Goal: Transaction & Acquisition: Book appointment/travel/reservation

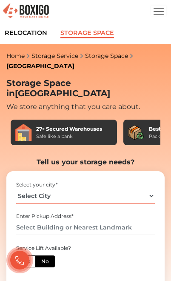
click at [128, 188] on select "Select City Bangalore Bengaluru Bhopal Bhubaneswar Chennai Coimbatore Cuttack D…" at bounding box center [85, 195] width 139 height 15
select select "[GEOGRAPHIC_DATA]"
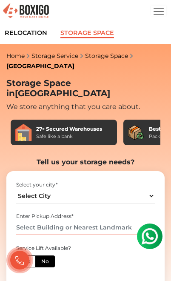
click at [115, 220] on input "text" at bounding box center [85, 227] width 139 height 15
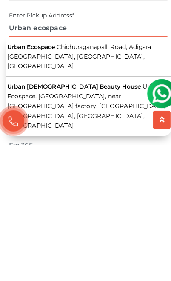
scroll to position [80, 0]
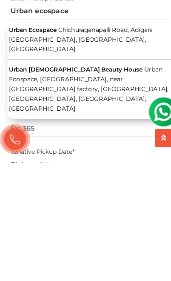
click at [18, 161] on span "Chichuraganapalli Road, Adigara Kallahalli, Bengaluru, Karnataka" at bounding box center [77, 172] width 126 height 23
type input "Urban Ecospace, Chichuraganapalli Road, Adigara Kallahalli, Bengaluru, Karnataka"
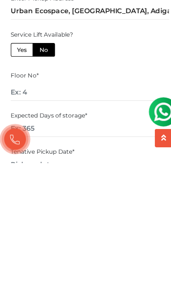
scroll to position [188, 0]
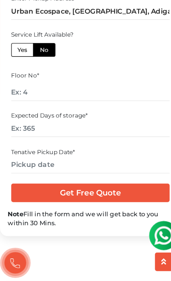
click at [18, 68] on label "Yes" at bounding box center [26, 74] width 20 height 12
click at [22, 70] on input "Yes" at bounding box center [25, 73] width 6 height 6
radio input "true"
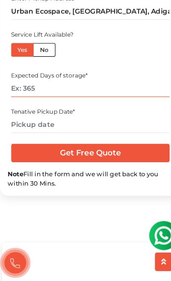
click at [24, 100] on input "number" at bounding box center [85, 107] width 139 height 15
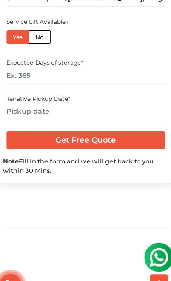
scroll to position [216, 0]
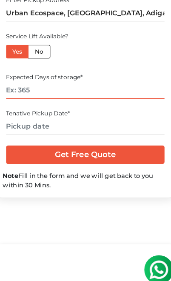
click at [16, 71] on input "number" at bounding box center [85, 78] width 139 height 15
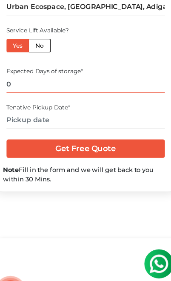
type input "0"
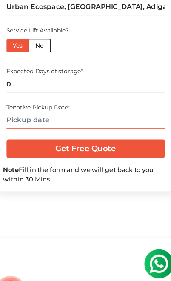
click at [19, 103] on input "text" at bounding box center [85, 110] width 139 height 15
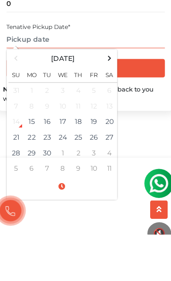
click at [72, 189] on td "25" at bounding box center [79, 196] width 14 height 14
type input "09/25/2025 12:00 AM"
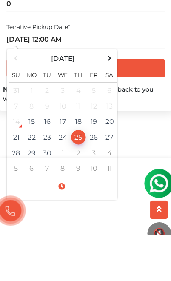
click at [144, 108] on div "Storage Space in Bangalore We store anything that you care about. 27+ Secured W…" at bounding box center [85, 31] width 171 height 338
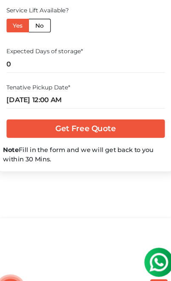
scroll to position [232, 0]
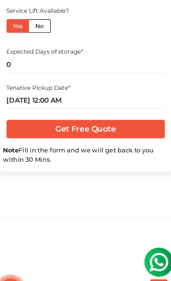
click at [125, 111] on input "Get Free Quote" at bounding box center [85, 119] width 139 height 16
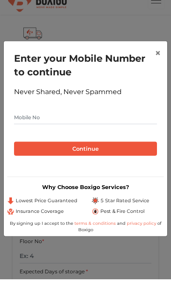
scroll to position [14, 0]
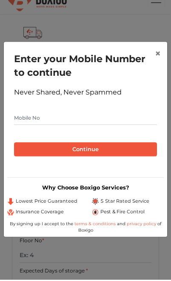
click at [97, 126] on input "text" at bounding box center [85, 119] width 143 height 14
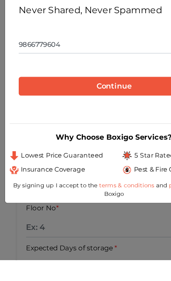
type input "9866779604"
click at [36, 137] on div "Continue" at bounding box center [85, 150] width 143 height 27
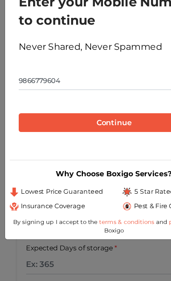
click at [36, 112] on input "9866779604" at bounding box center [85, 119] width 143 height 14
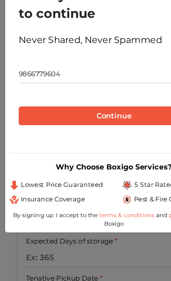
click at [104, 143] on button "Continue" at bounding box center [85, 150] width 143 height 14
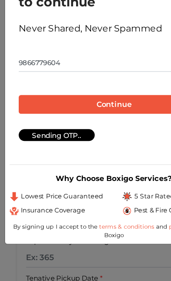
scroll to position [46, 0]
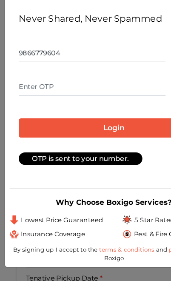
click at [22, 117] on input "text" at bounding box center [69, 124] width 110 height 14
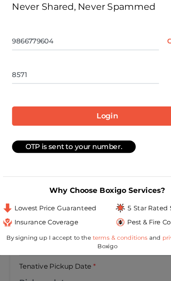
type input "8571"
click at [80, 147] on button "Login" at bounding box center [85, 154] width 143 height 14
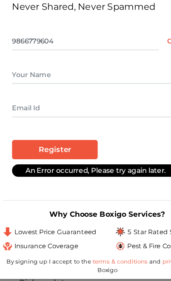
click at [18, 108] on input "text" at bounding box center [85, 115] width 143 height 14
type input "Mahendranath"
click at [16, 133] on input "text" at bounding box center [85, 140] width 143 height 14
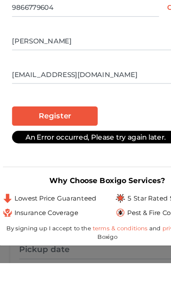
type input "madhureddy521@gmail.com"
click at [23, 163] on input "Register" at bounding box center [46, 170] width 64 height 14
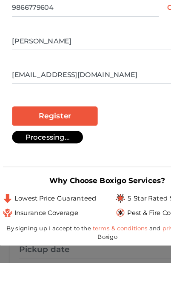
scroll to position [72, 0]
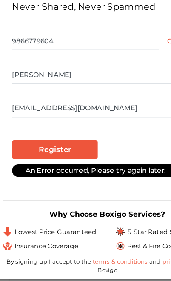
click at [60, 163] on input "Register" at bounding box center [46, 170] width 64 height 14
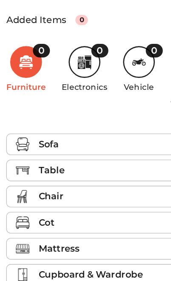
click at [21, 162] on img at bounding box center [22, 167] width 10 height 10
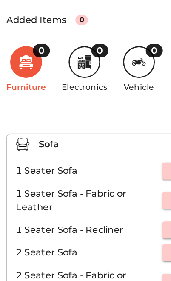
click at [17, 162] on img at bounding box center [22, 167] width 10 height 10
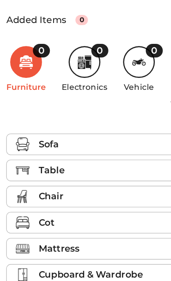
click at [87, 181] on div "Table" at bounding box center [87, 186] width 107 height 10
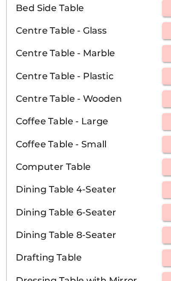
scroll to position [214, 0]
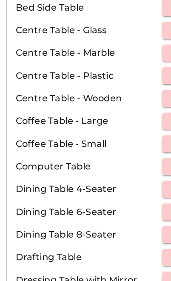
click at [59, 178] on p "Computer Table" at bounding box center [72, 183] width 110 height 10
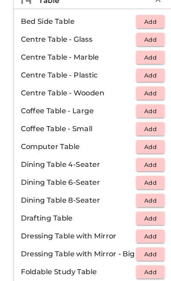
scroll to position [259, 0]
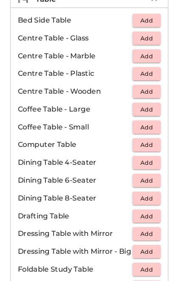
click at [146, 136] on span "Add" at bounding box center [140, 139] width 19 height 10
click at [142, 118] on span "Add" at bounding box center [140, 122] width 19 height 10
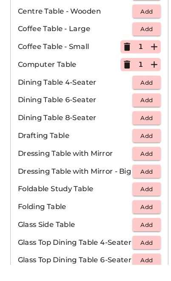
scroll to position [311, 0]
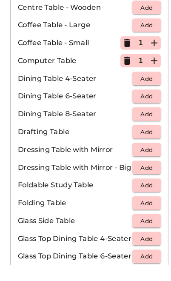
click at [143, 217] on span "Add" at bounding box center [140, 222] width 19 height 10
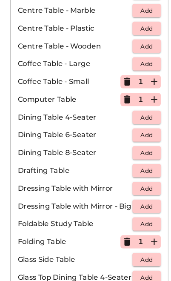
click at [120, 74] on icon "button" at bounding box center [122, 78] width 10 height 10
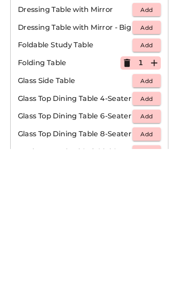
scroll to position [333, 0]
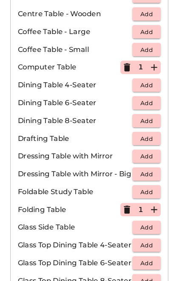
click at [118, 67] on icon "button" at bounding box center [122, 65] width 10 height 10
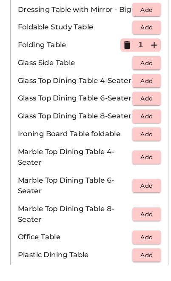
scroll to position [464, 0]
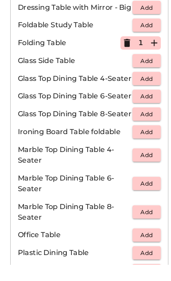
click at [142, 248] on span "Add" at bounding box center [140, 253] width 19 height 10
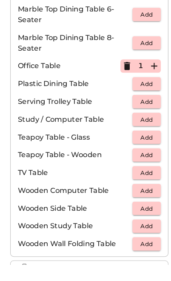
scroll to position [630, 0]
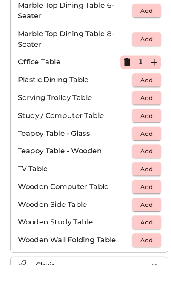
click at [146, 202] on span "Add" at bounding box center [140, 207] width 19 height 10
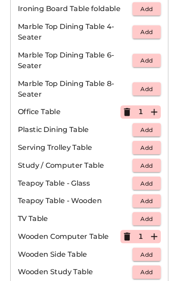
click at [121, 105] on icon "button" at bounding box center [122, 108] width 10 height 10
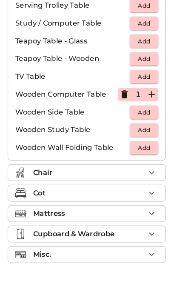
scroll to position [720, 0]
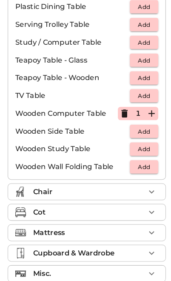
click at [145, 186] on icon "button" at bounding box center [147, 191] width 10 height 10
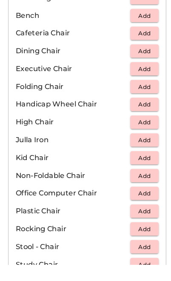
scroll to position [324, 0]
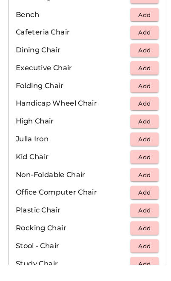
click at [140, 207] on span "Add" at bounding box center [140, 212] width 19 height 10
click at [146, 207] on icon "button" at bounding box center [147, 212] width 10 height 10
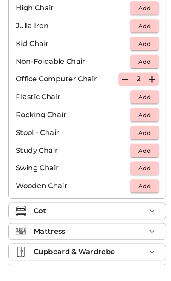
scroll to position [435, 0]
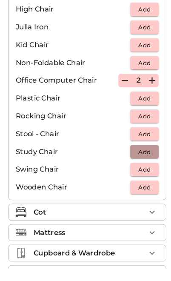
click at [142, 164] on span "Add" at bounding box center [140, 169] width 19 height 10
click at [147, 164] on icon "button" at bounding box center [147, 169] width 10 height 10
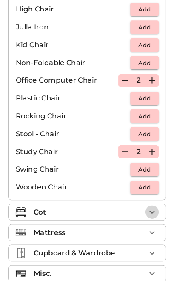
click at [146, 199] on icon "button" at bounding box center [147, 203] width 10 height 10
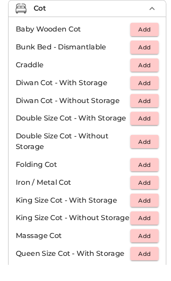
scroll to position [262, 0]
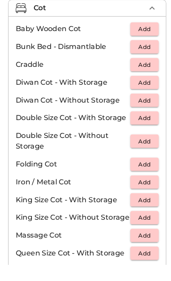
click at [139, 214] on span "Add" at bounding box center [140, 219] width 19 height 10
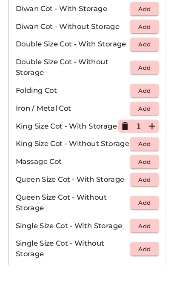
scroll to position [333, 0]
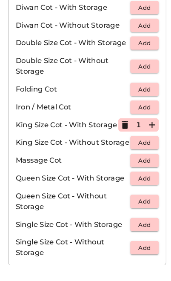
click at [145, 214] on button "Add" at bounding box center [140, 220] width 27 height 13
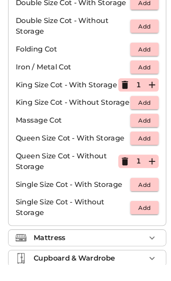
scroll to position [385, 0]
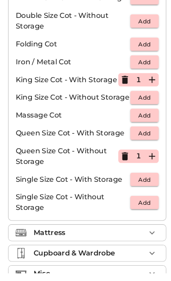
click at [142, 237] on icon "button" at bounding box center [147, 242] width 10 height 10
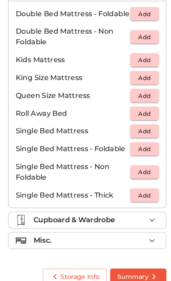
scroll to position [292, 0]
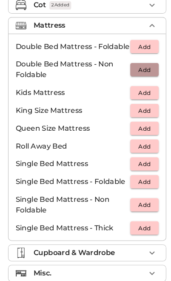
click at [148, 66] on button "Add" at bounding box center [140, 66] width 27 height 13
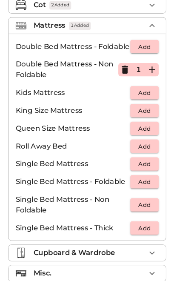
click at [148, 64] on icon "button" at bounding box center [147, 67] width 10 height 10
click at [146, 158] on span "Add" at bounding box center [140, 157] width 19 height 10
click at [148, 156] on icon "button" at bounding box center [148, 157] width 6 height 6
click at [119, 157] on icon "button" at bounding box center [122, 157] width 6 height 1
click at [117, 157] on icon "button" at bounding box center [122, 157] width 10 height 10
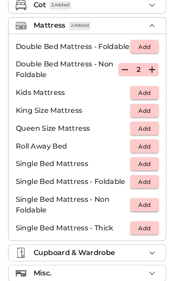
click at [148, 172] on button "Add" at bounding box center [140, 174] width 27 height 13
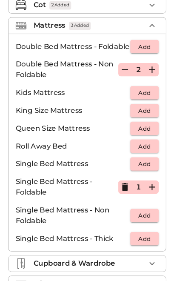
click at [147, 180] on icon "button" at bounding box center [147, 179] width 10 height 10
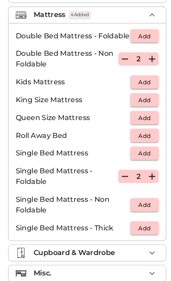
scroll to position [302, 0]
click at [124, 237] on div "Cupboard & Wardrobe" at bounding box center [87, 242] width 107 height 10
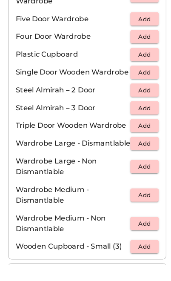
scroll to position [421, 0]
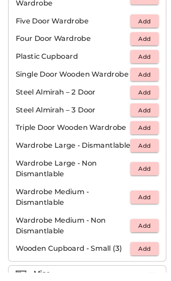
click at [143, 277] on icon "button" at bounding box center [147, 282] width 10 height 10
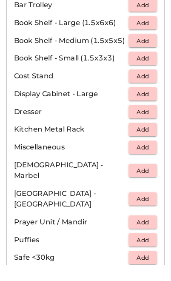
scroll to position [396, 0]
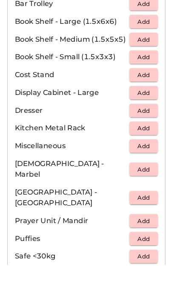
click at [143, 212] on span "Add" at bounding box center [140, 217] width 19 height 10
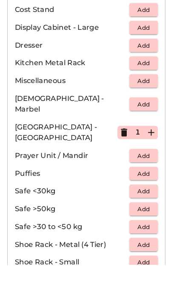
scroll to position [458, 0]
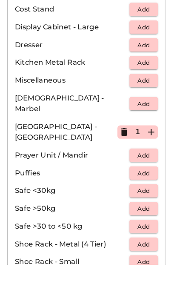
click at [119, 150] on icon "button" at bounding box center [122, 154] width 6 height 8
click at [148, 170] on button "Add" at bounding box center [140, 176] width 27 height 13
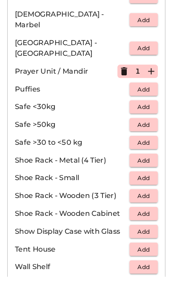
scroll to position [555, 0]
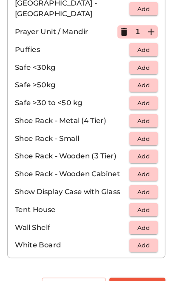
click at [137, 280] on span "Summary" at bounding box center [134, 285] width 40 height 11
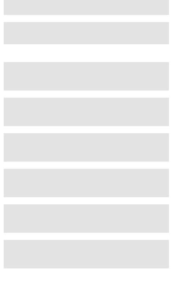
scroll to position [124, 0]
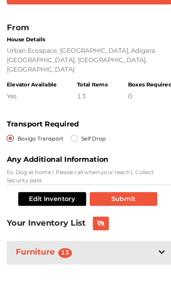
click at [131, 196] on button "Submit" at bounding box center [118, 202] width 65 height 13
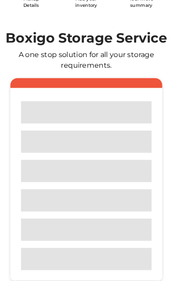
scroll to position [62, 0]
